Goal: Task Accomplishment & Management: Complete application form

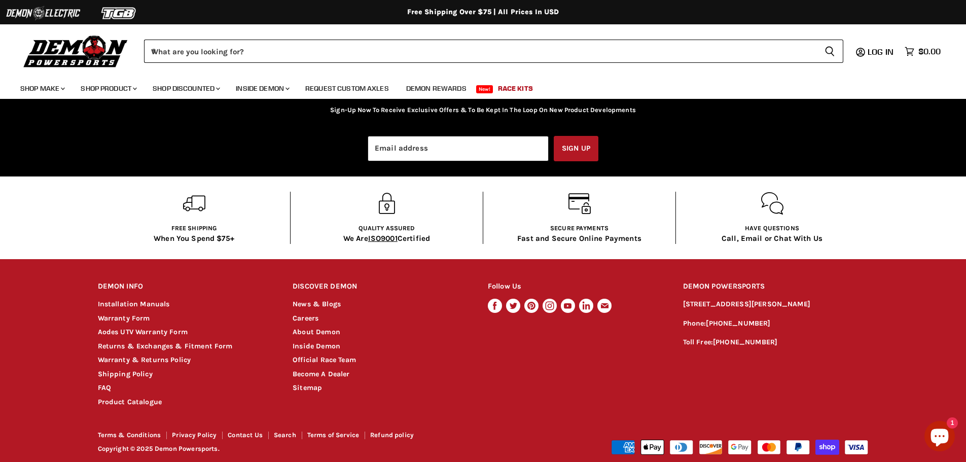
scroll to position [1975, 0]
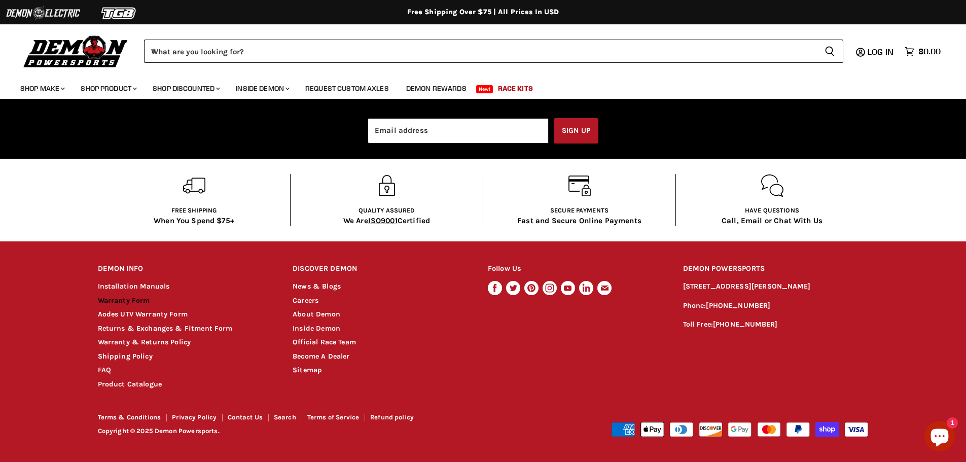
click at [136, 299] on link "Warranty Form" at bounding box center [124, 300] width 52 height 9
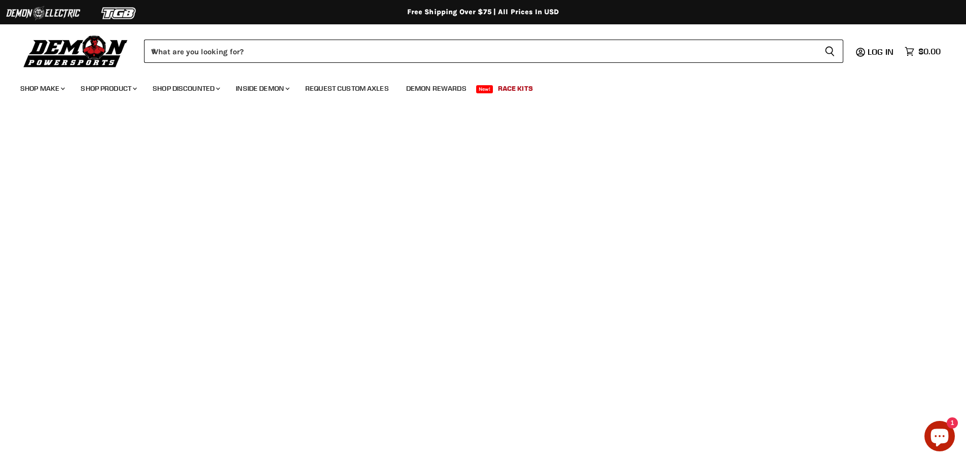
scroll to position [964, 0]
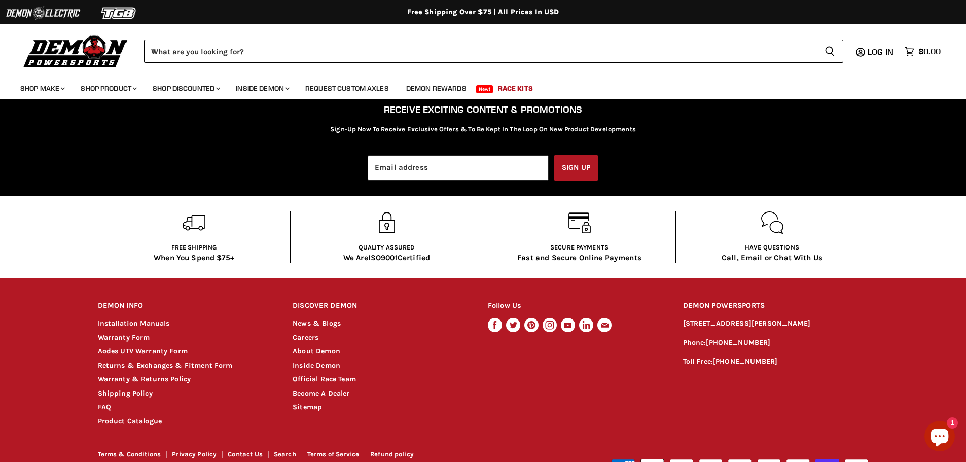
scroll to position [1975, 0]
